Goal: Check status: Check status

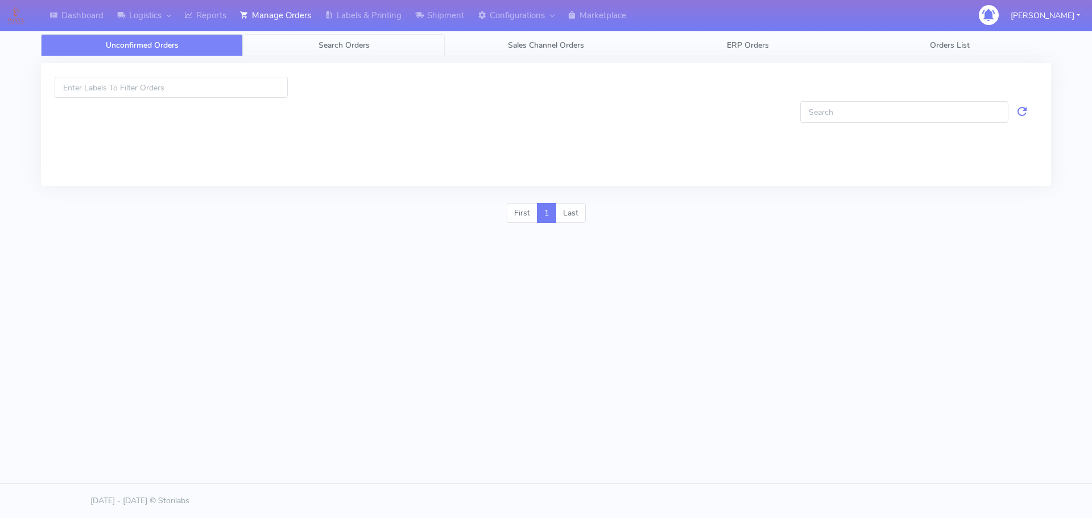
click at [382, 49] on link "Search Orders" at bounding box center [344, 45] width 202 height 22
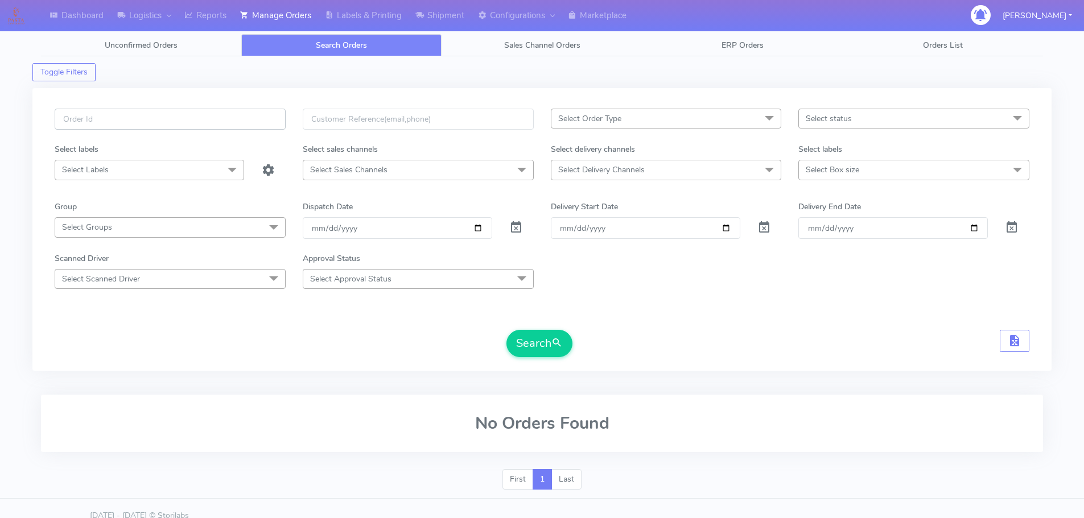
click at [230, 126] on input "text" at bounding box center [170, 119] width 231 height 21
paste input "1628963A"
type input "1628963A"
click at [517, 233] on span at bounding box center [516, 230] width 14 height 11
click at [517, 344] on button "Search" at bounding box center [539, 343] width 66 height 27
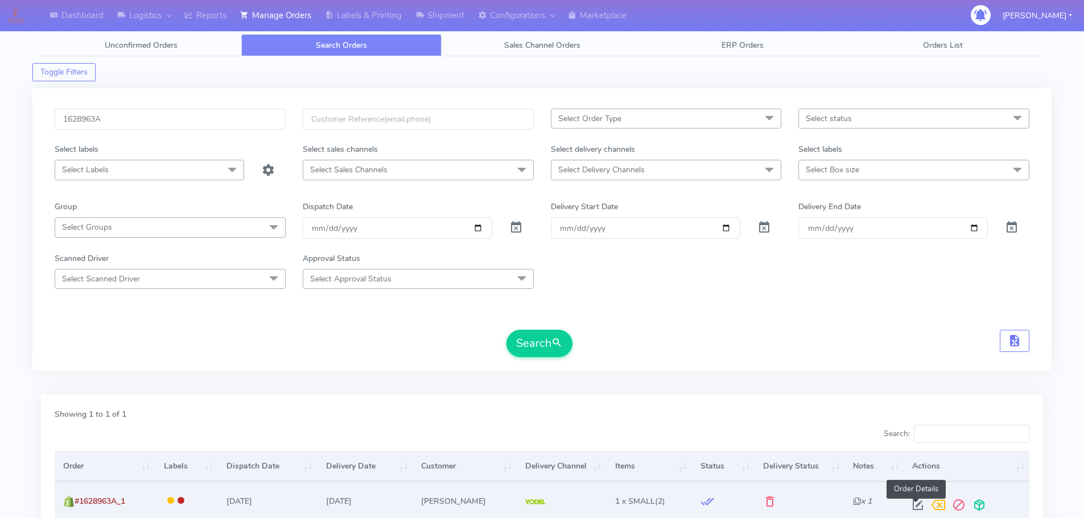
click at [917, 503] on span at bounding box center [917, 507] width 20 height 11
select select "5"
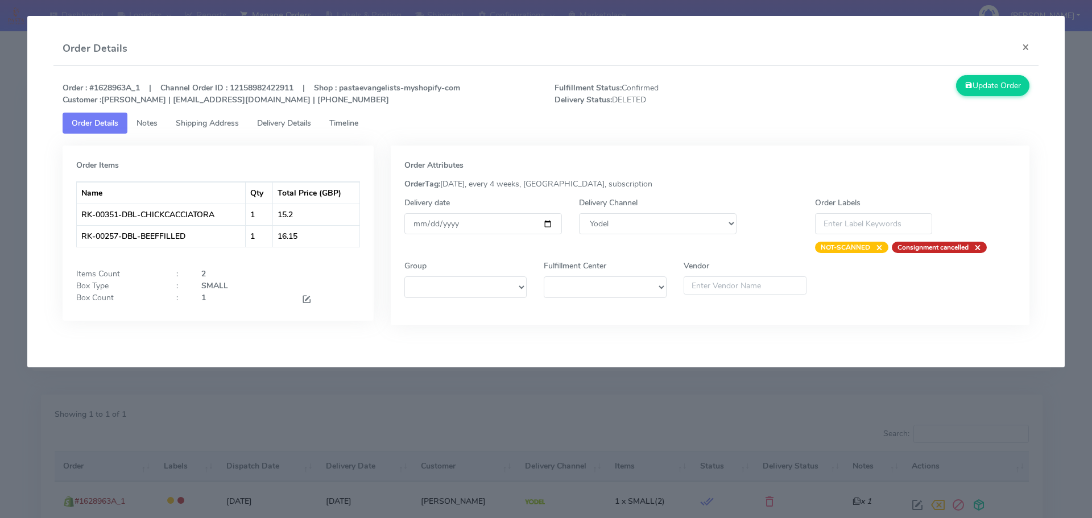
click at [354, 128] on span "Timeline" at bounding box center [343, 123] width 29 height 11
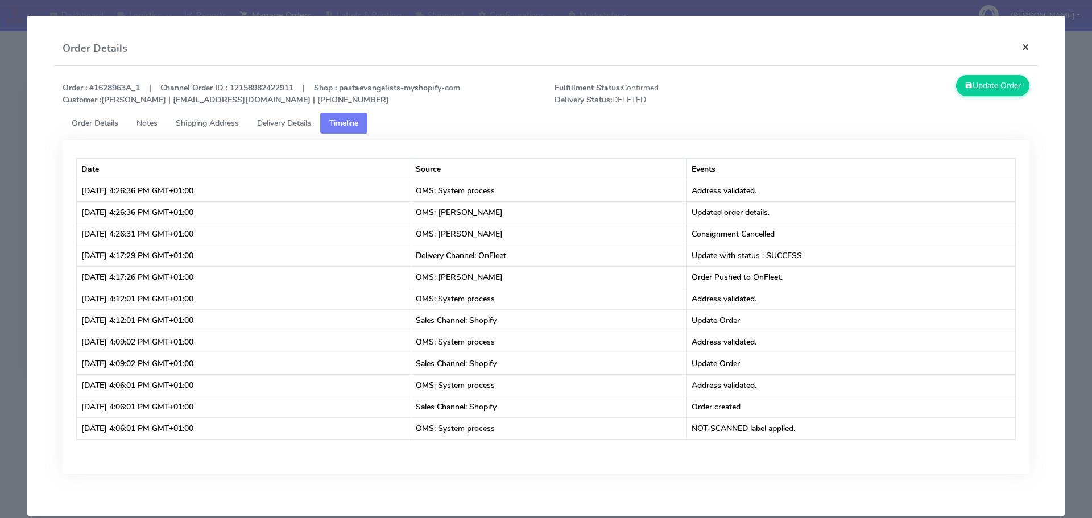
click at [1014, 49] on button "×" at bounding box center [1026, 47] width 26 height 30
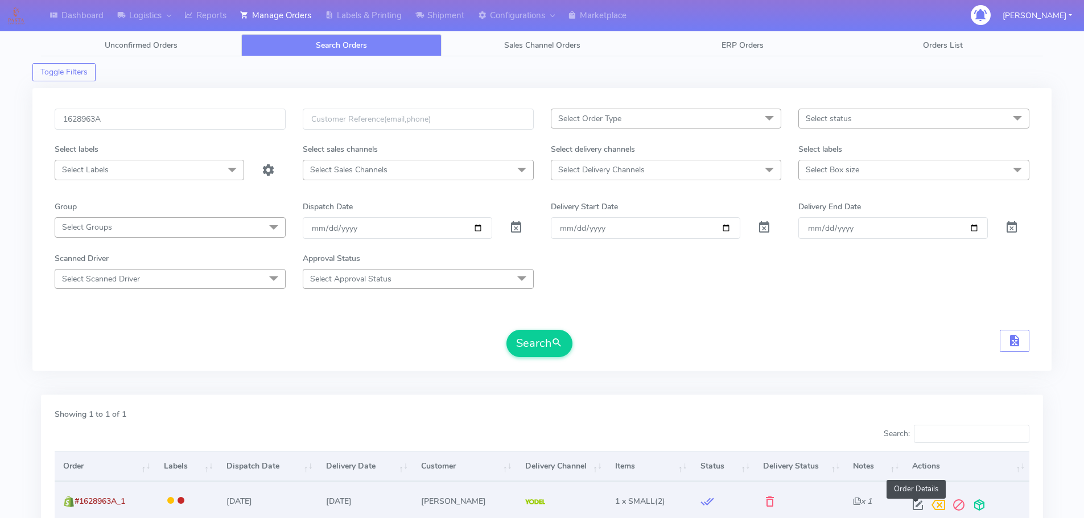
click at [910, 507] on span at bounding box center [917, 507] width 20 height 11
select select "5"
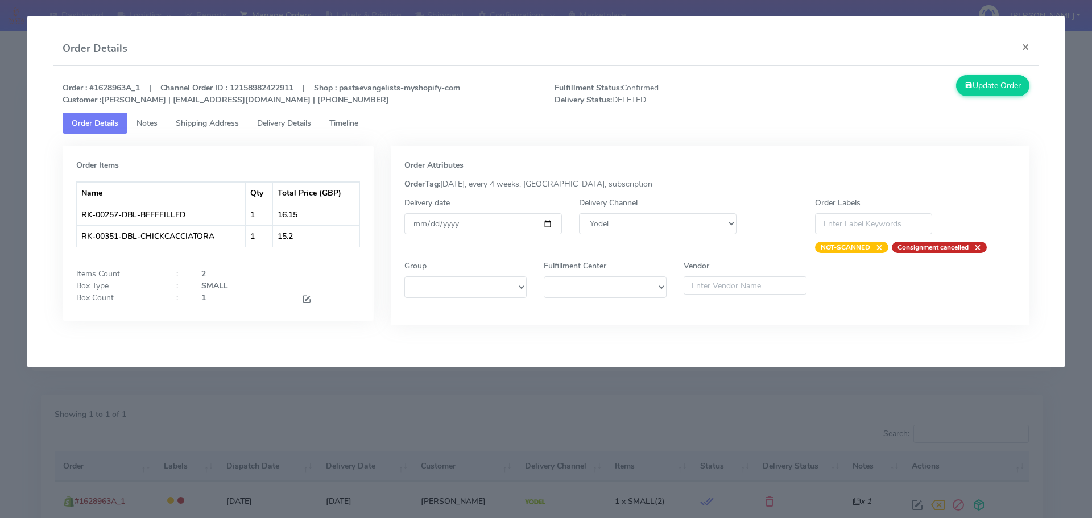
click at [348, 125] on span "Timeline" at bounding box center [343, 123] width 29 height 11
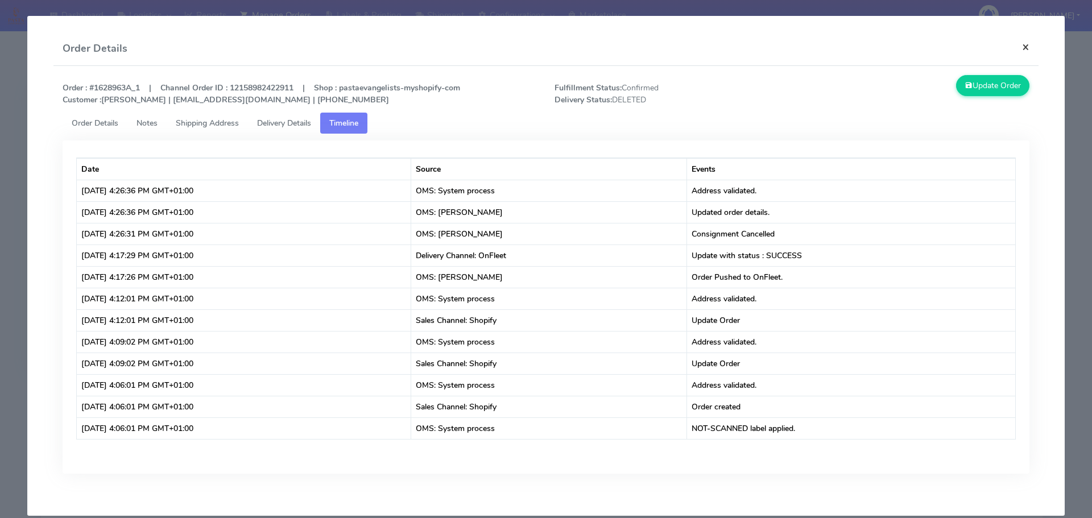
click at [1019, 47] on button "×" at bounding box center [1026, 47] width 26 height 30
